Goal: Information Seeking & Learning: Compare options

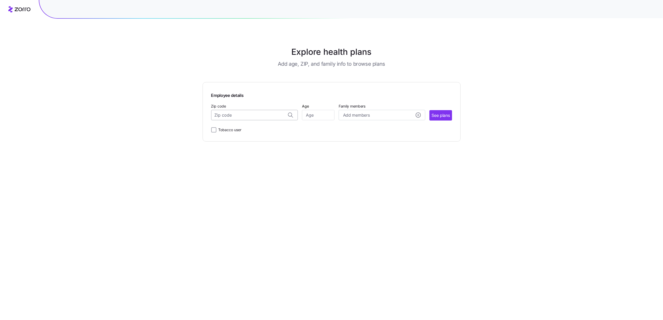
click at [246, 118] on input "Zip code" at bounding box center [254, 115] width 87 height 10
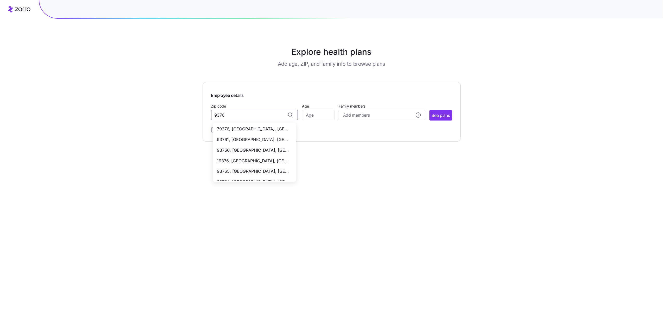
click at [237, 172] on span "93765, [GEOGRAPHIC_DATA], [GEOGRAPHIC_DATA]" at bounding box center [253, 171] width 73 height 7
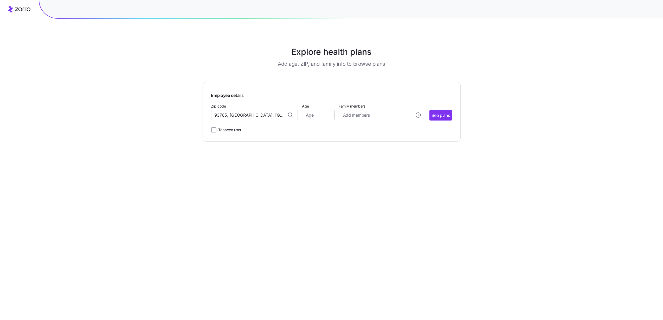
type input "93765, [GEOGRAPHIC_DATA], [GEOGRAPHIC_DATA]"
click at [315, 116] on input "Age" at bounding box center [318, 115] width 33 height 10
type input "35"
click at [437, 117] on span "See plans" at bounding box center [440, 115] width 18 height 7
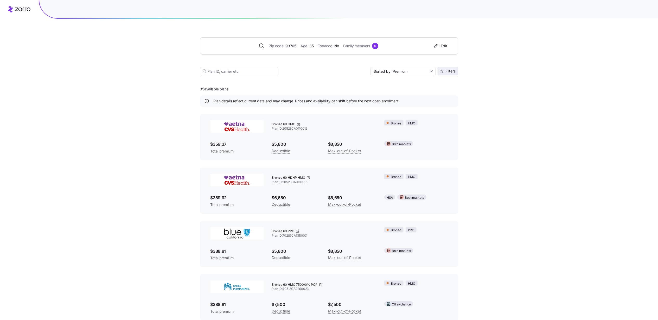
click at [450, 71] on span "Filters" at bounding box center [450, 71] width 10 height 4
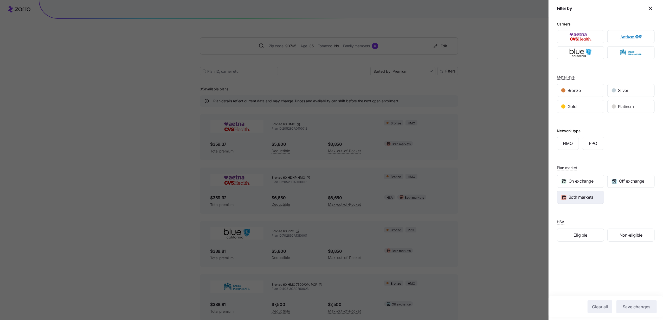
click at [595, 200] on div "Both markets" at bounding box center [580, 197] width 47 height 12
click at [584, 183] on span "On exchange" at bounding box center [580, 181] width 25 height 7
click at [588, 200] on span "Both markets" at bounding box center [580, 197] width 25 height 7
click at [589, 199] on span "Both markets" at bounding box center [580, 197] width 25 height 7
click at [591, 184] on span "On exchange" at bounding box center [580, 181] width 25 height 7
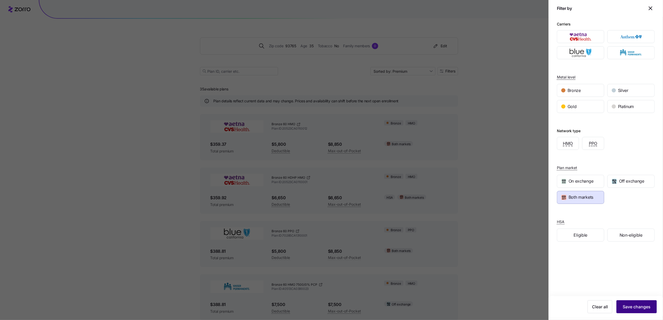
click at [639, 305] on span "Save changes" at bounding box center [637, 307] width 28 height 6
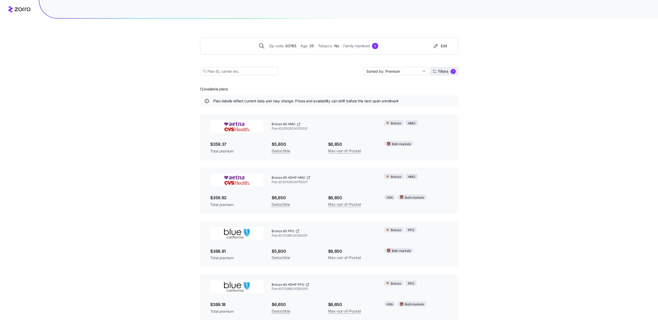
click at [441, 74] on span "Filters 1" at bounding box center [443, 71] width 23 height 5
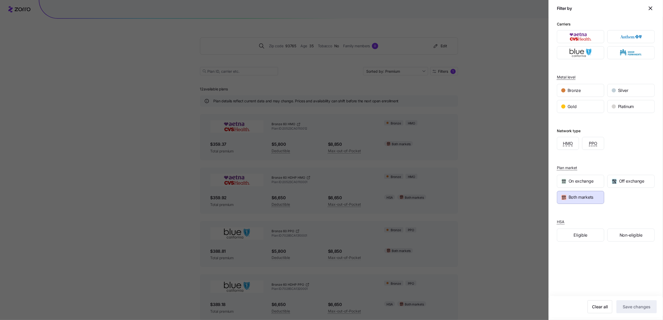
click at [497, 115] on div at bounding box center [331, 160] width 663 height 320
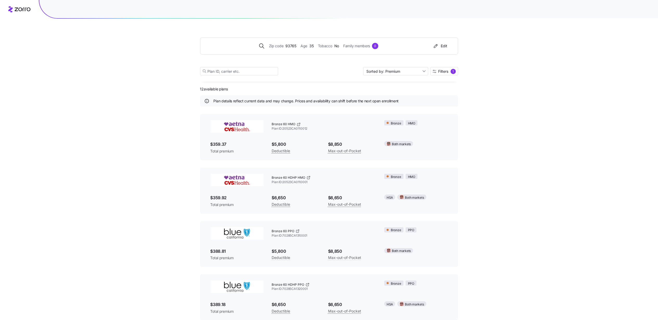
scroll to position [35, 0]
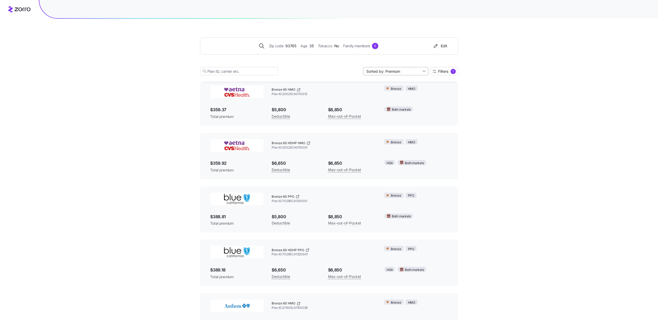
click at [407, 71] on input "Sorted by: Premium" at bounding box center [395, 71] width 65 height 8
click at [380, 90] on div "Deductible" at bounding box center [394, 92] width 61 height 8
type input "Sorted by: Deductible"
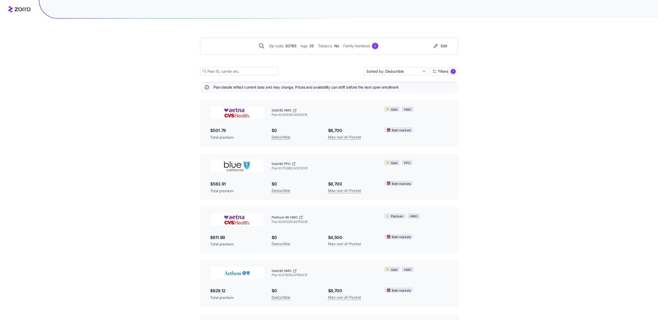
scroll to position [0, 0]
